Goal: Task Accomplishment & Management: Manage account settings

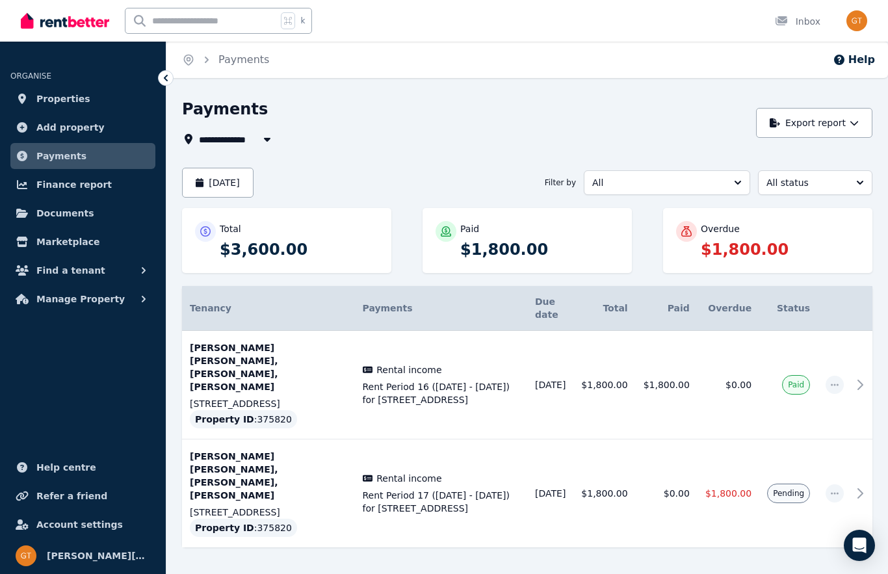
click at [794, 244] on p "$1,800.00" at bounding box center [780, 249] width 159 height 21
click at [768, 247] on p "$1,800.00" at bounding box center [780, 249] width 159 height 21
click at [836, 484] on span "button" at bounding box center [834, 493] width 18 height 18
click at [857, 188] on button "All status" at bounding box center [815, 182] width 114 height 25
click at [64, 153] on span "Payments" at bounding box center [61, 156] width 50 height 16
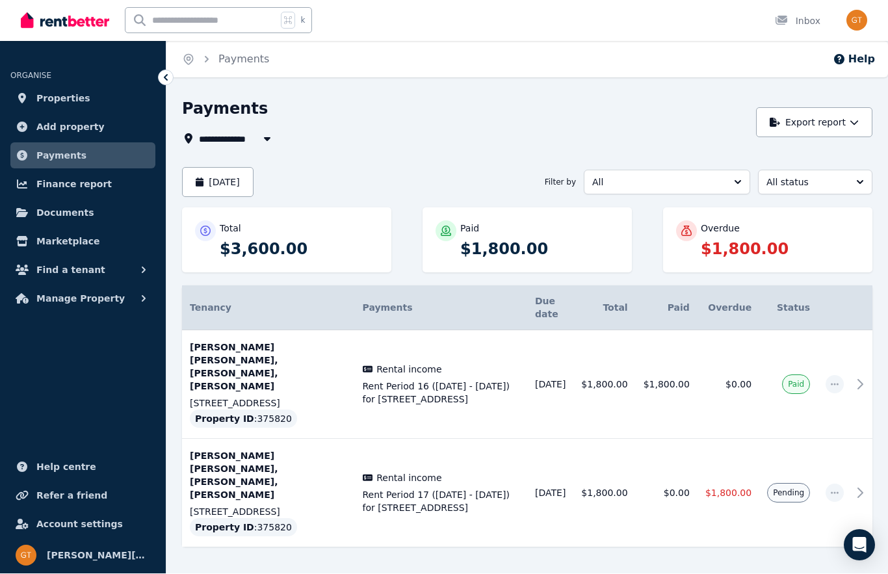
click at [68, 305] on span "Manage Property" at bounding box center [80, 299] width 88 height 16
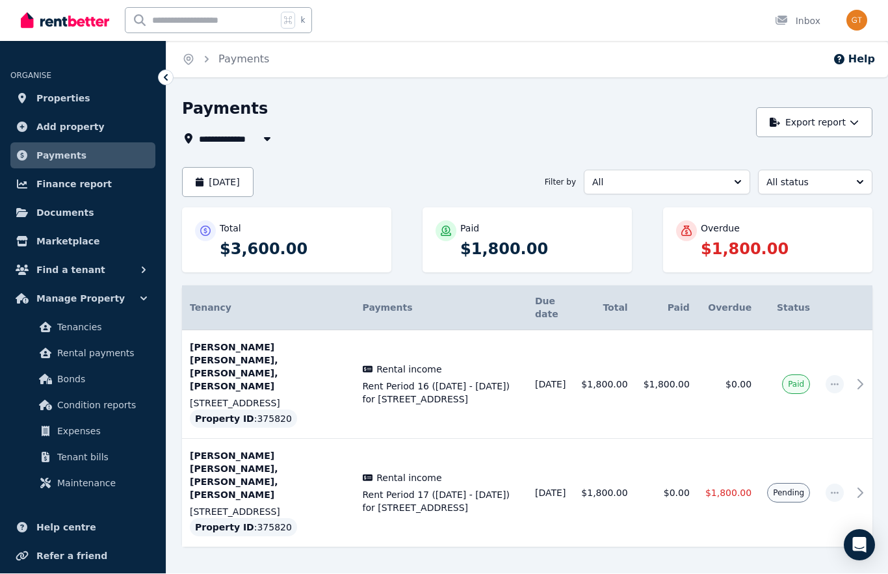
click at [67, 354] on span "Rental payments" at bounding box center [101, 354] width 88 height 16
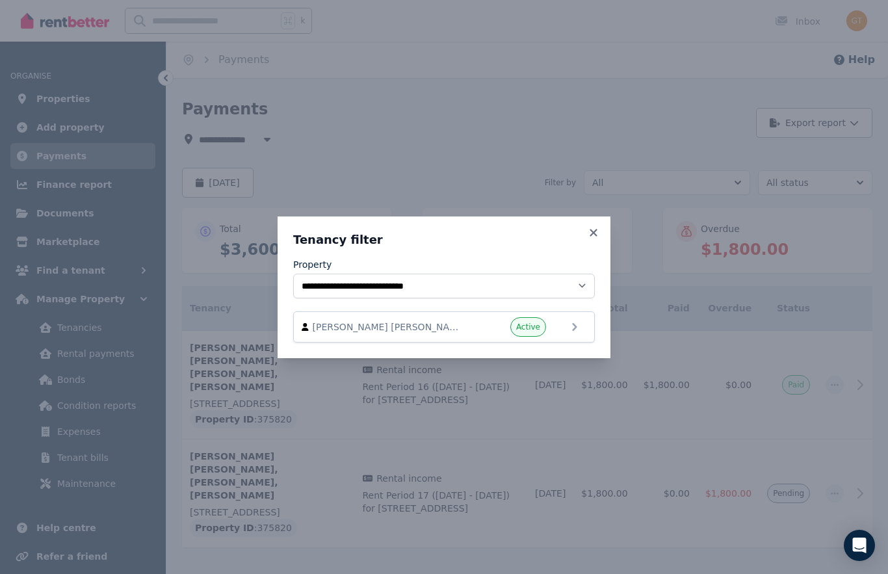
click at [576, 327] on icon at bounding box center [575, 327] width 16 height 16
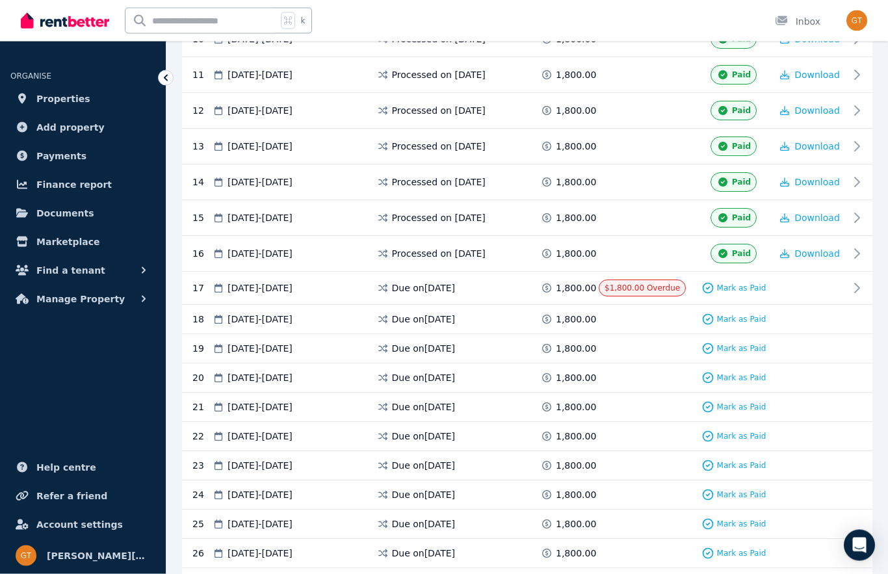
scroll to position [620, 0]
click at [850, 287] on div "17 [DATE] - [DATE] Due on [DATE] 1,800.00 $1,800.00 Overdue Mark as Paid" at bounding box center [527, 288] width 690 height 33
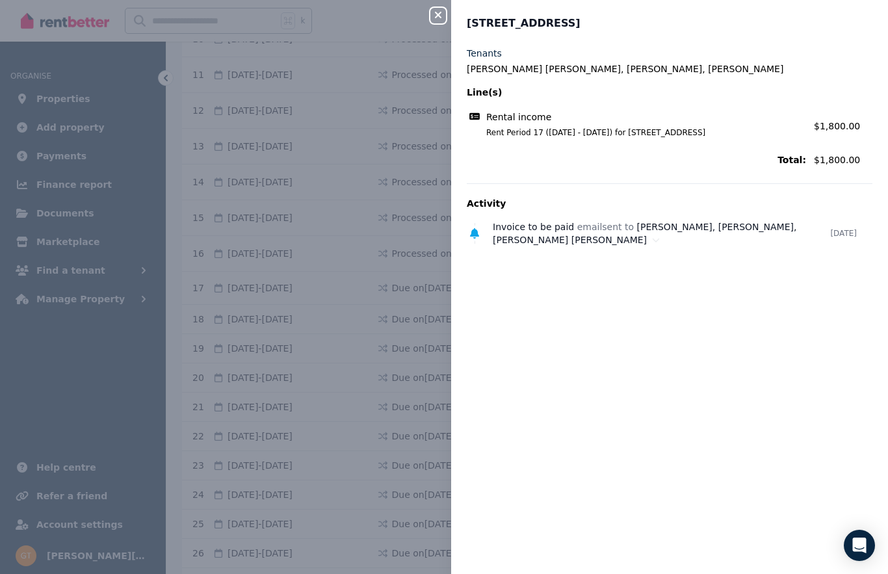
click at [444, 21] on button "Close panel" at bounding box center [438, 16] width 16 height 16
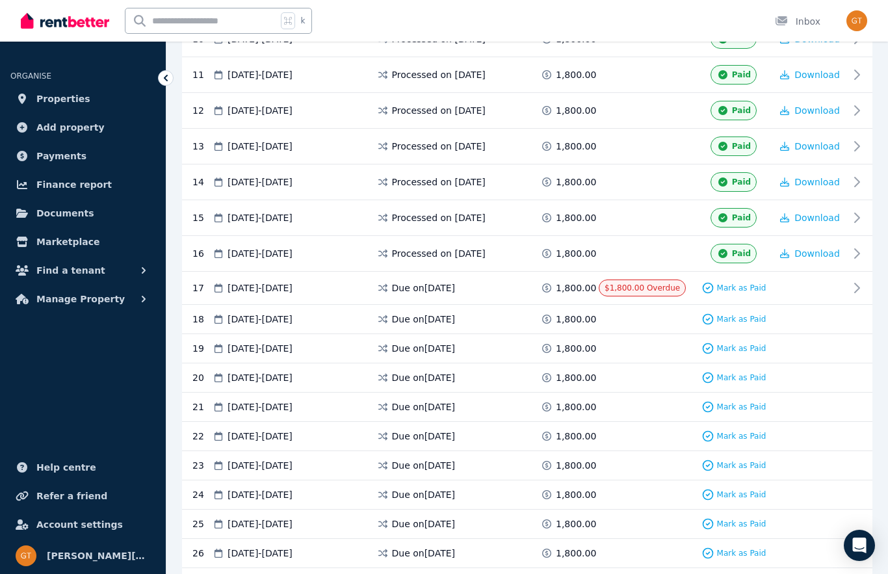
click at [94, 532] on span "Account settings" at bounding box center [79, 525] width 86 height 16
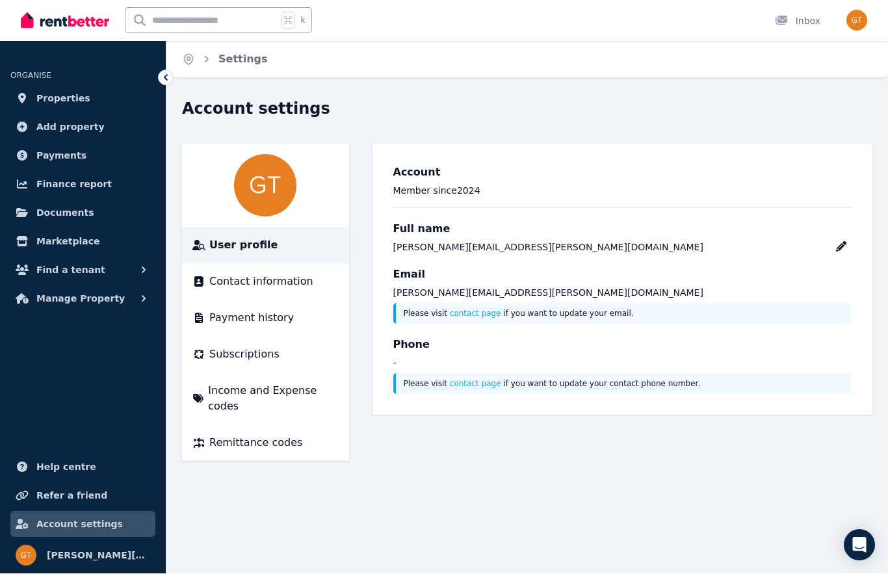
click at [261, 356] on span "Subscriptions" at bounding box center [244, 355] width 70 height 16
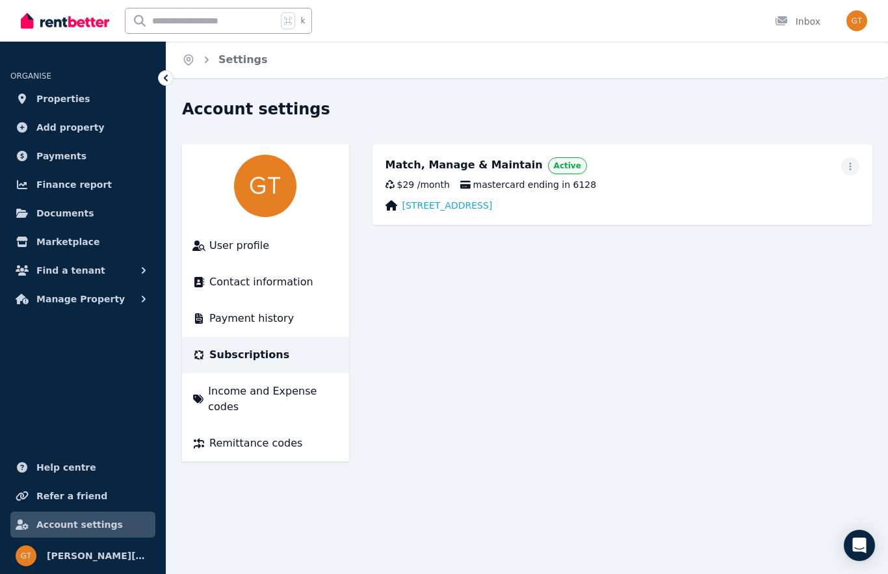
click at [278, 320] on span "Payment history" at bounding box center [251, 319] width 84 height 16
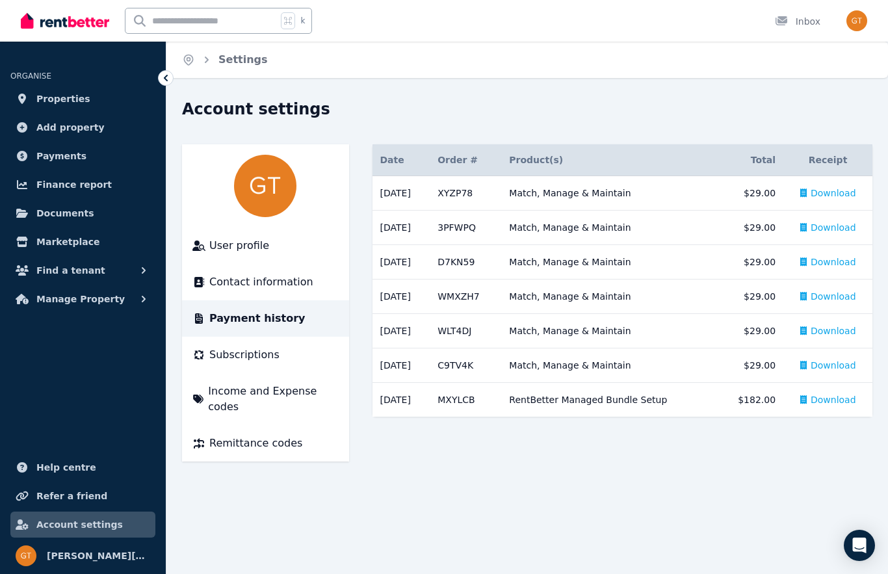
click at [299, 396] on span "Income and Expense codes" at bounding box center [273, 398] width 130 height 31
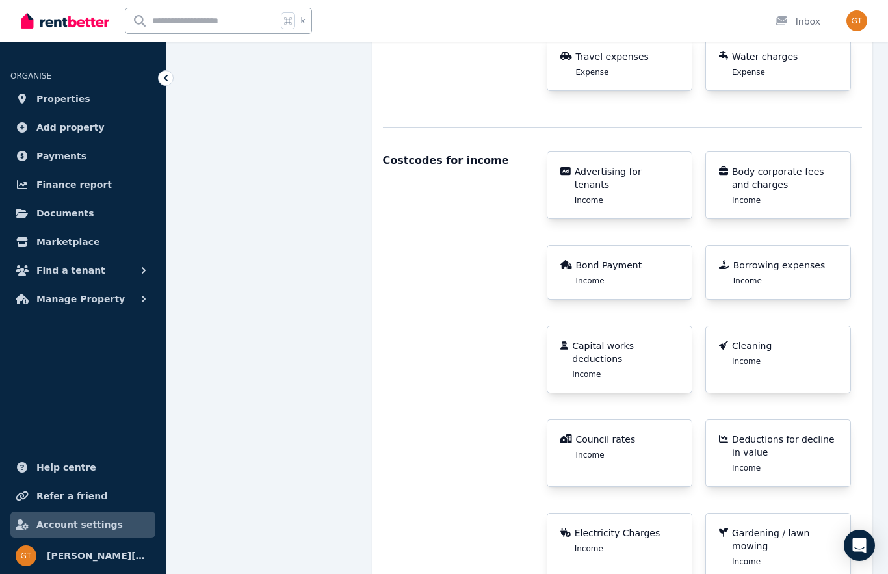
scroll to position [1156, 0]
